Goal: Task Accomplishment & Management: Use online tool/utility

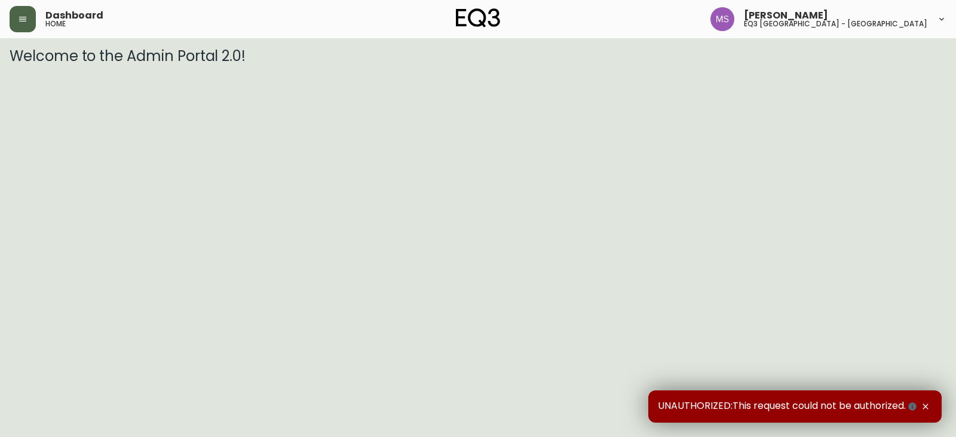
click at [23, 18] on icon "button" at bounding box center [23, 19] width 10 height 10
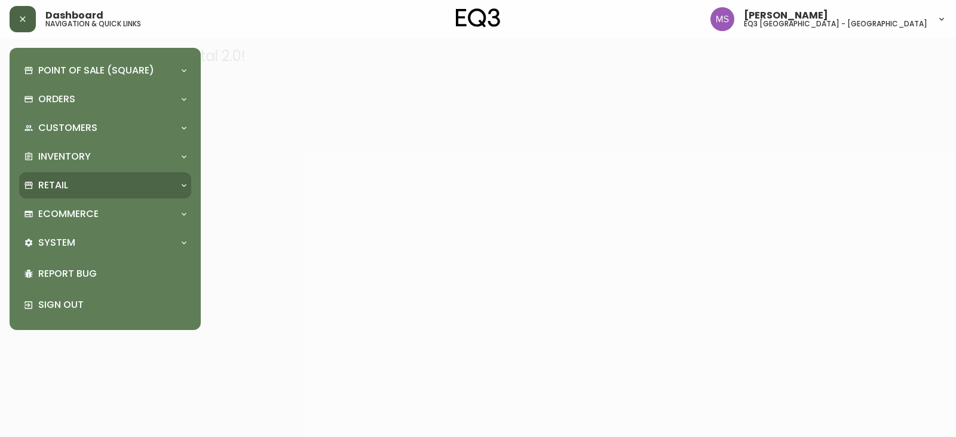
click at [56, 179] on p "Retail" at bounding box center [53, 185] width 30 height 13
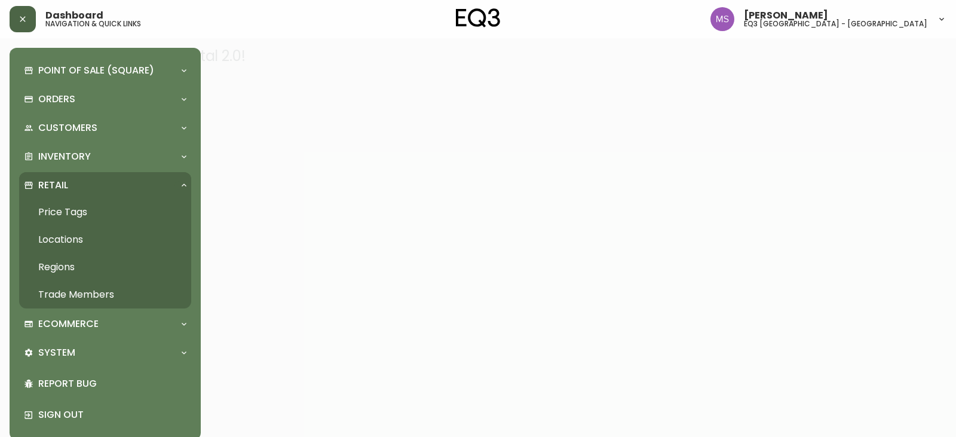
click at [72, 213] on link "Price Tags" at bounding box center [105, 211] width 172 height 27
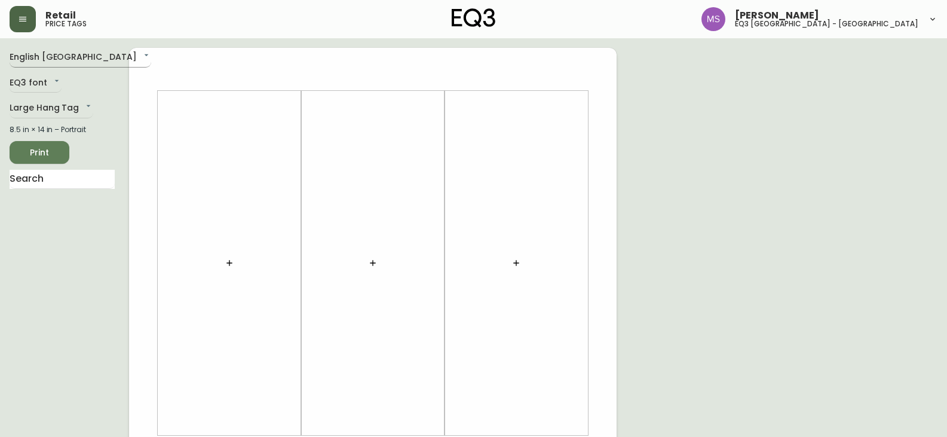
click at [52, 52] on body "Retail price tags [PERSON_NAME] eq3 [GEOGRAPHIC_DATA] - st laurent English [GEO…" at bounding box center [473, 425] width 947 height 851
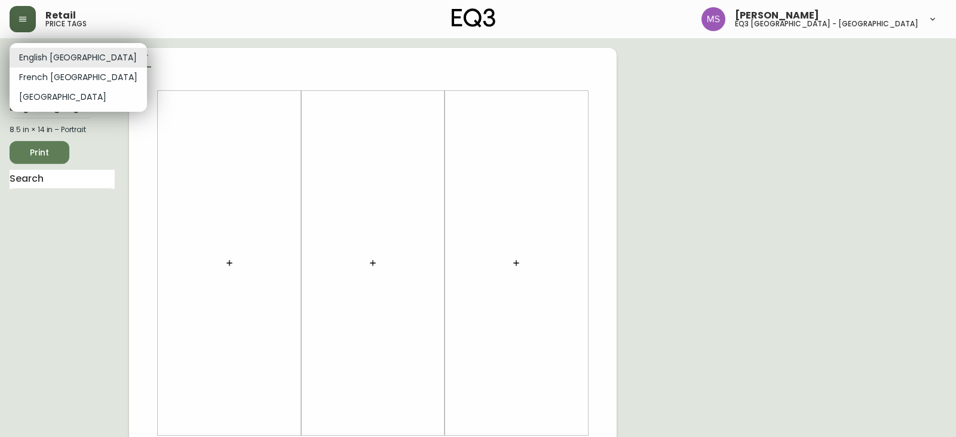
click at [59, 78] on li "French [GEOGRAPHIC_DATA]" at bounding box center [78, 77] width 137 height 20
type input "fr_CA"
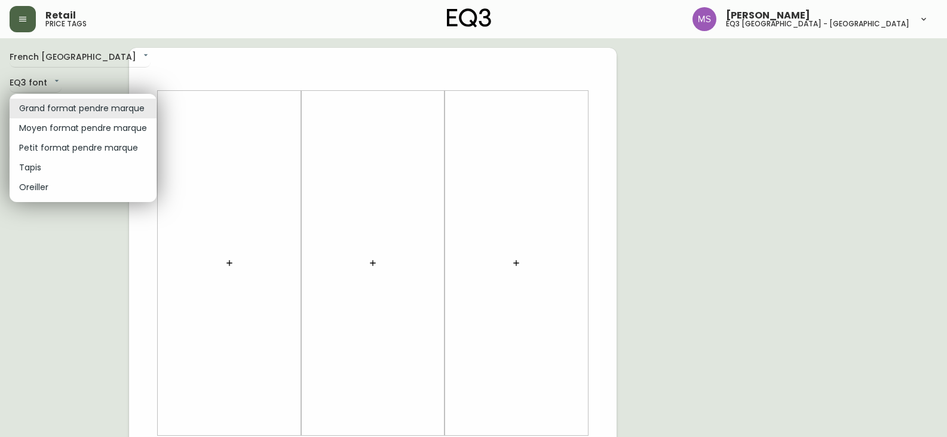
click at [100, 108] on body "Retail price tags [PERSON_NAME] eq3 [GEOGRAPHIC_DATA] - [GEOGRAPHIC_DATA][PERSO…" at bounding box center [473, 425] width 947 height 851
click at [59, 149] on li "Petit format pendre marque" at bounding box center [83, 148] width 147 height 20
type input "small"
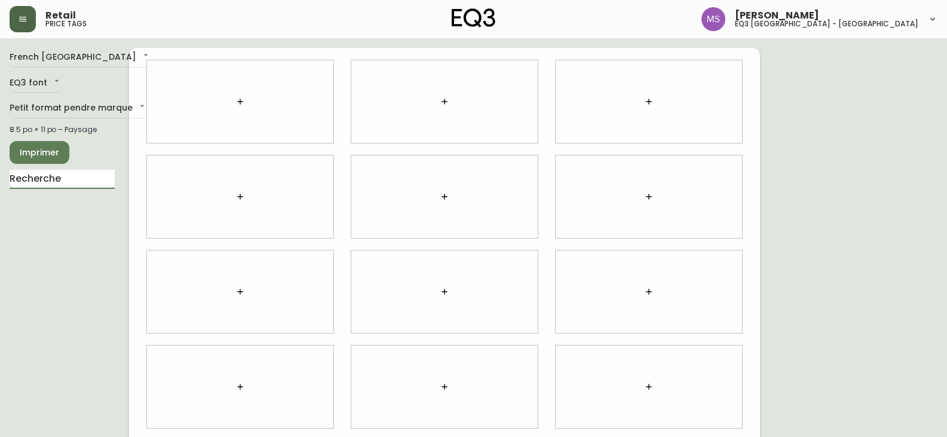
click at [57, 177] on input "text" at bounding box center [62, 179] width 105 height 19
type input "b"
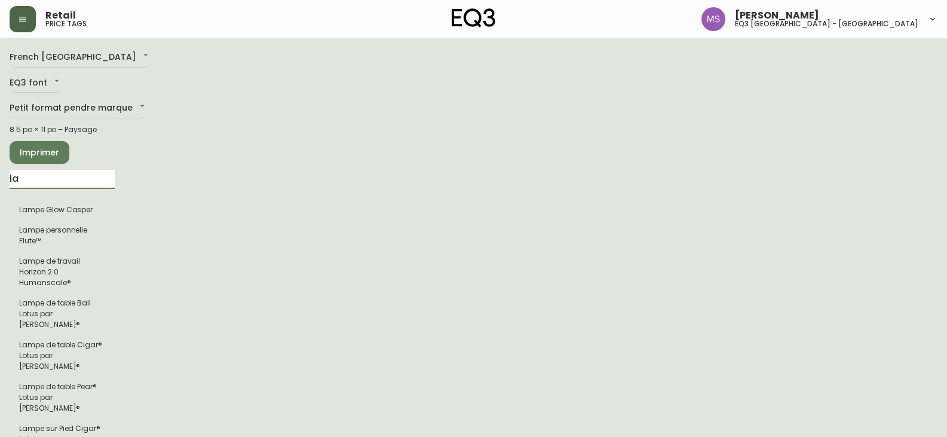
type input "l"
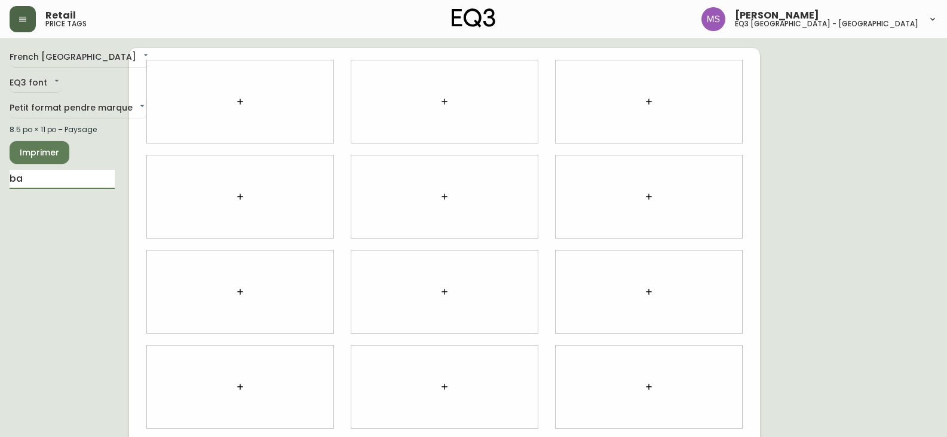
type input "b"
type input "bassoon"
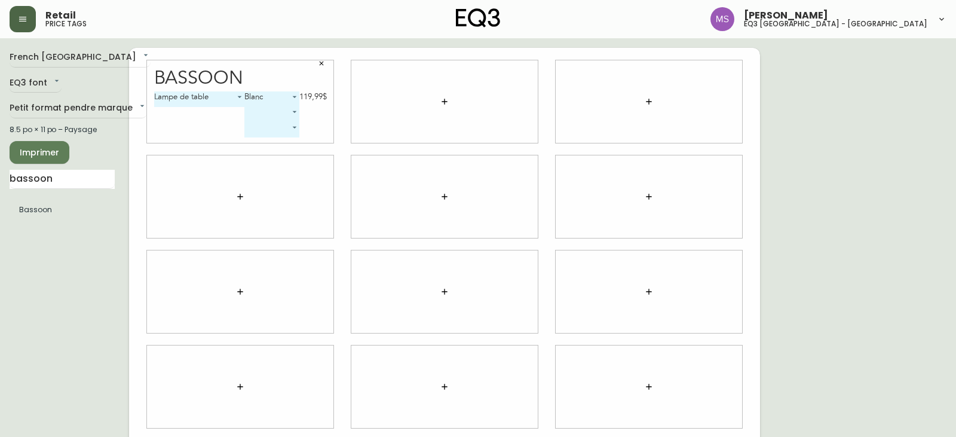
click at [296, 110] on body "Retail price tags [PERSON_NAME] eq3 [GEOGRAPHIC_DATA] - [GEOGRAPHIC_DATA][PERSO…" at bounding box center [478, 267] width 956 height 535
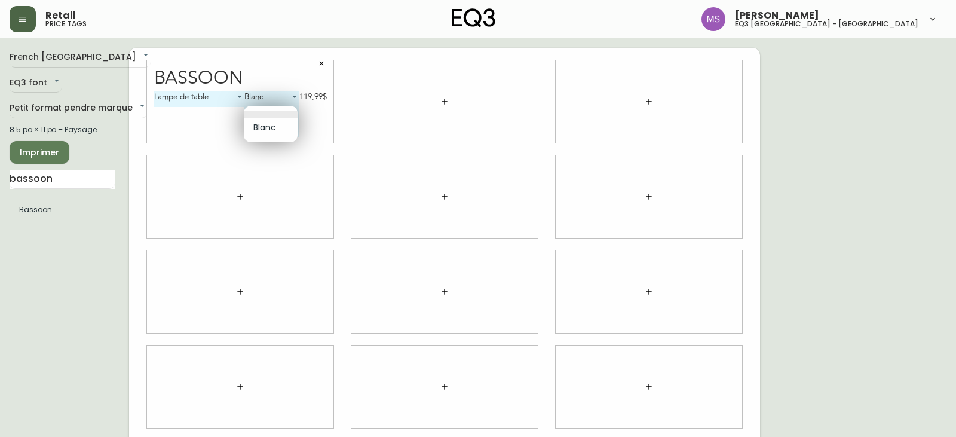
click at [323, 122] on div at bounding box center [478, 218] width 956 height 437
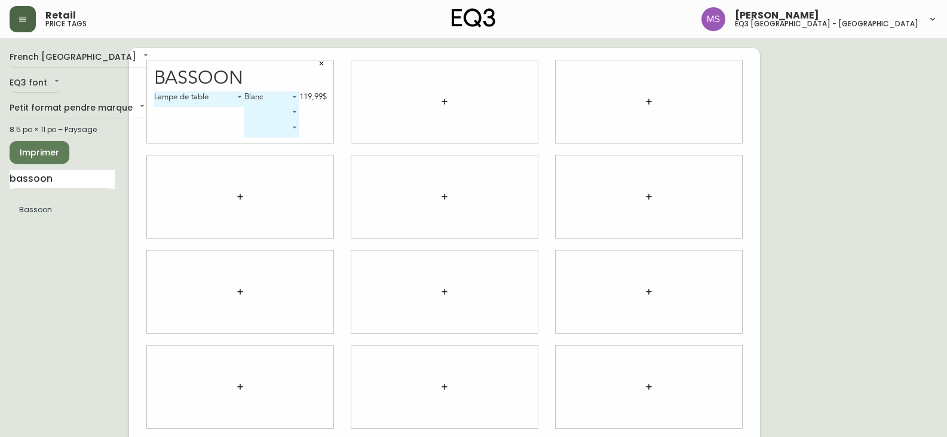
click at [296, 127] on body "Retail price tags [PERSON_NAME] eq3 [GEOGRAPHIC_DATA] - [GEOGRAPHIC_DATA][PERSO…" at bounding box center [473, 267] width 947 height 535
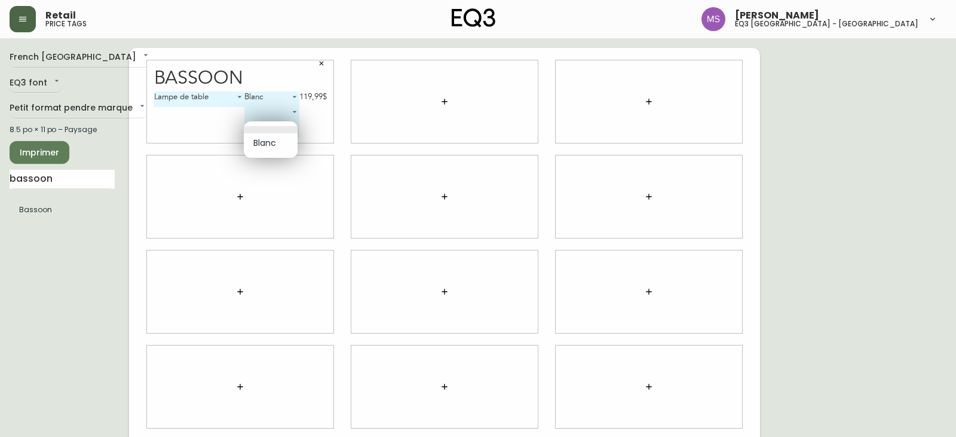
click at [310, 119] on div at bounding box center [478, 218] width 956 height 437
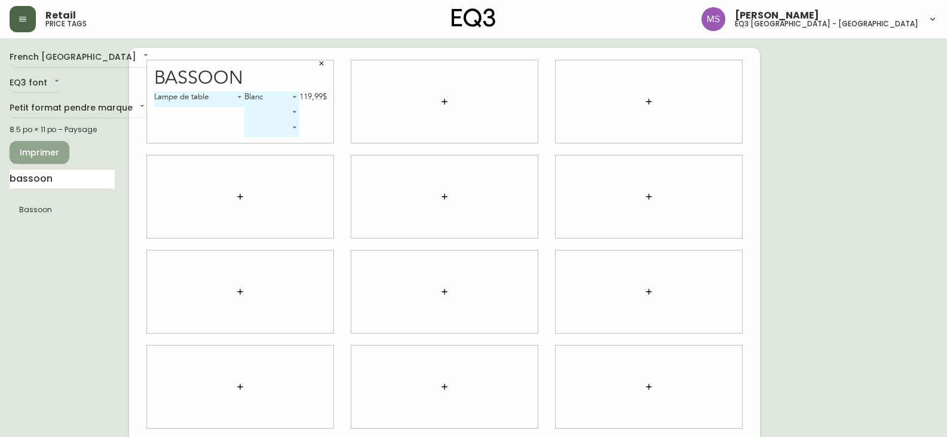
click at [52, 152] on span "Imprimer" at bounding box center [39, 152] width 41 height 15
